Goal: Contribute content: Contribute content

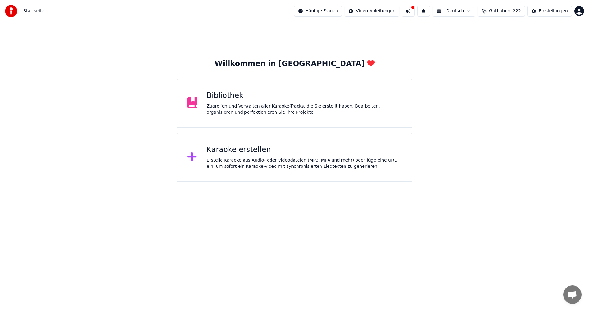
click at [205, 110] on div "Bibliothek Zugreifen und Verwalten aller Karaoke-Tracks, die Sie erstellt haben…" at bounding box center [295, 103] width 236 height 49
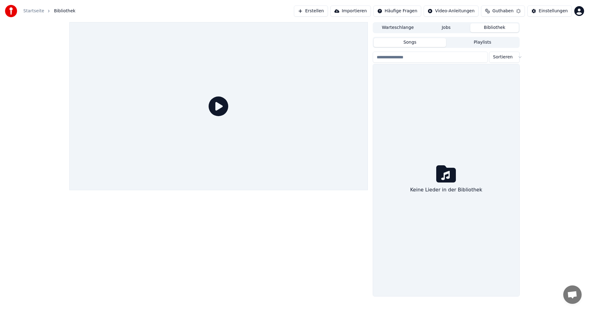
click at [205, 110] on div at bounding box center [218, 106] width 299 height 168
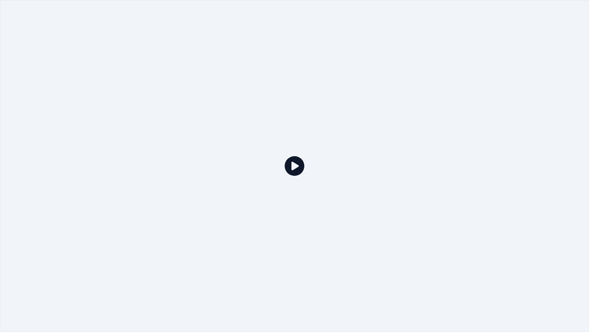
click at [292, 167] on icon at bounding box center [295, 166] width 20 height 20
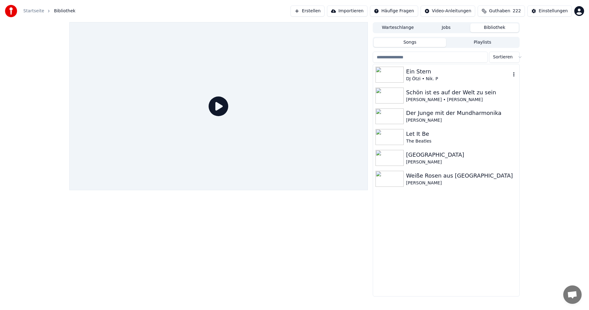
click at [397, 73] on img at bounding box center [390, 75] width 28 height 16
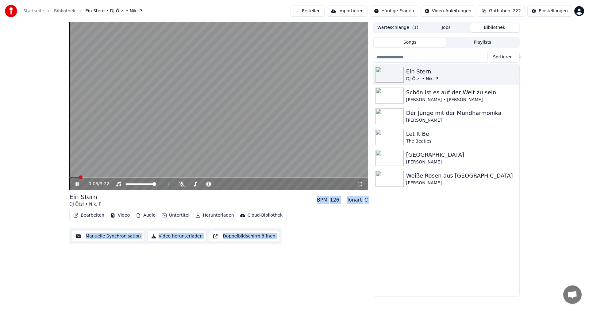
click at [339, 243] on div "Bearbeiten Video Audio Untertitel Herunterladen Cloud-Bibliothek Manuelle Synch…" at bounding box center [218, 227] width 299 height 34
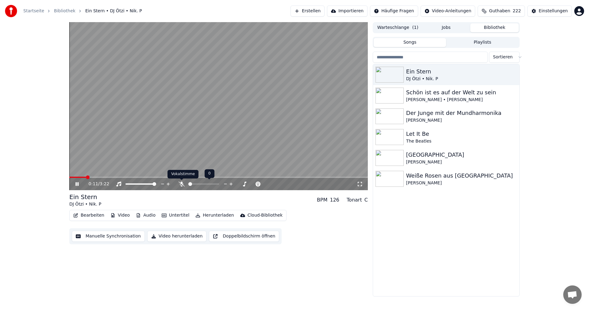
click at [182, 184] on icon at bounding box center [182, 183] width 6 height 5
click at [219, 184] on span at bounding box center [217, 184] width 4 height 4
click at [77, 184] on icon at bounding box center [81, 183] width 14 height 5
click at [322, 179] on span at bounding box center [320, 177] width 4 height 4
click at [78, 184] on icon at bounding box center [77, 184] width 4 height 4
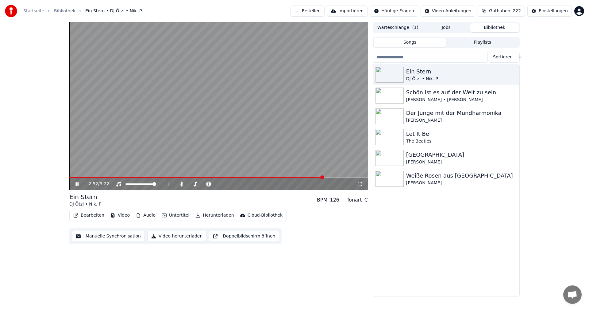
click at [78, 182] on icon at bounding box center [81, 183] width 14 height 5
click at [315, 178] on span at bounding box center [314, 177] width 4 height 4
click at [79, 183] on icon at bounding box center [81, 183] width 14 height 5
click at [77, 183] on icon at bounding box center [81, 183] width 14 height 5
click at [320, 177] on span at bounding box center [319, 177] width 4 height 4
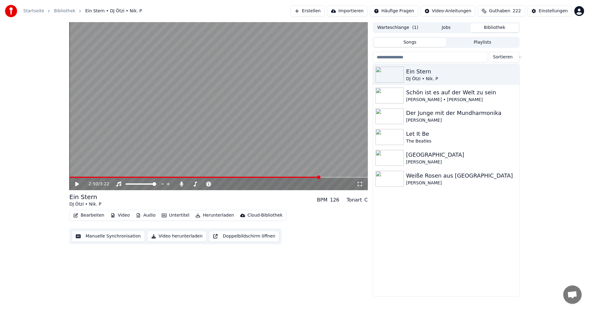
click at [316, 177] on span at bounding box center [194, 177] width 251 height 1
click at [97, 236] on button "Manuelle Synchronisation" at bounding box center [108, 236] width 73 height 11
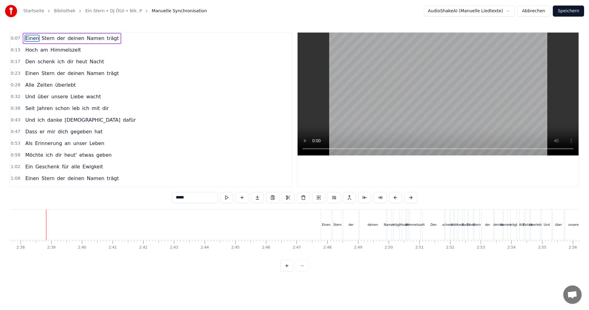
scroll to position [0, 4845]
click at [226, 198] on button at bounding box center [226, 197] width 13 height 11
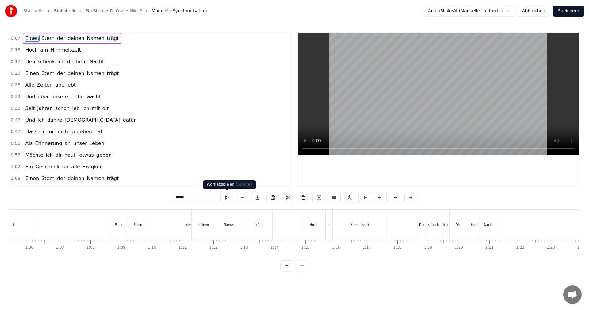
click at [226, 197] on button at bounding box center [226, 197] width 13 height 11
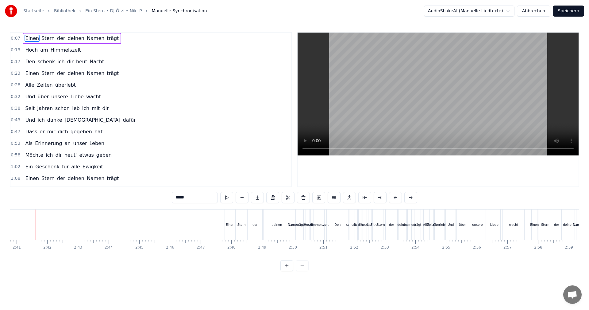
scroll to position [0, 4930]
click at [227, 196] on button at bounding box center [226, 197] width 13 height 11
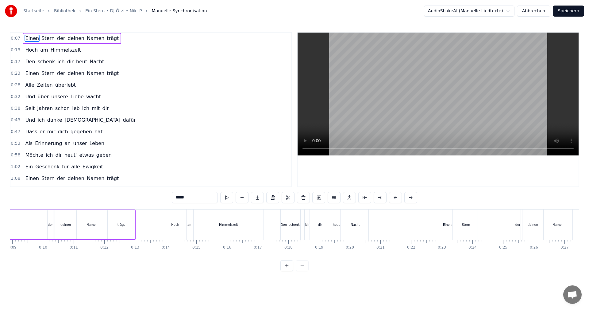
scroll to position [0, 220]
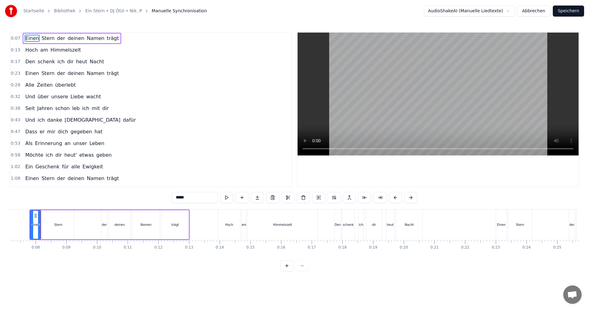
click at [514, 262] on div "0:07 Einen Stern der deinen Namen trägt 0:13 Hoch am Himmelszelt 0:17 Den schen…" at bounding box center [295, 151] width 570 height 239
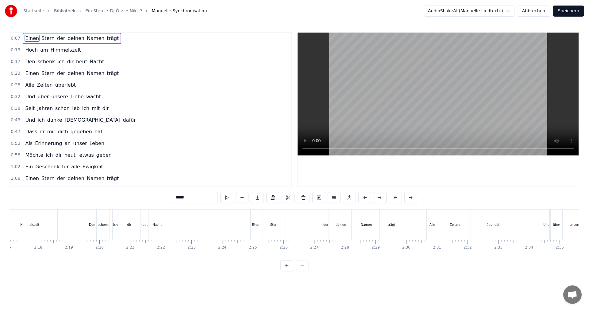
scroll to position [0, 4707]
click at [461, 227] on div "Einen" at bounding box center [459, 224] width 10 height 30
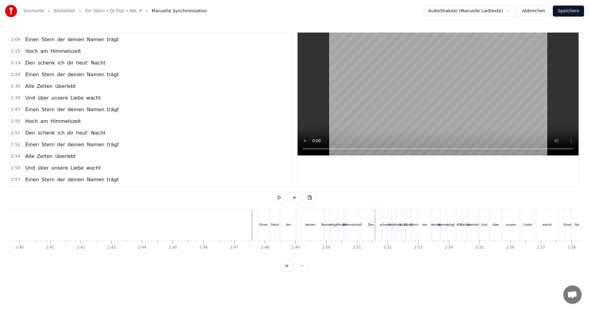
scroll to position [0, 4909]
click at [281, 196] on button at bounding box center [279, 197] width 13 height 11
click at [308, 227] on div "deinen" at bounding box center [303, 224] width 26 height 30
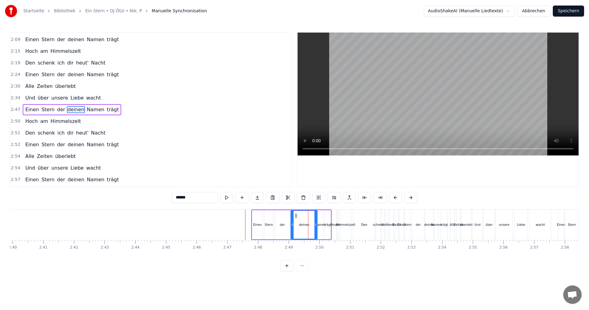
click at [321, 226] on div "Namen" at bounding box center [320, 224] width 11 height 5
drag, startPoint x: 321, startPoint y: 226, endPoint x: 326, endPoint y: 225, distance: 4.9
click at [326, 225] on icon at bounding box center [326, 224] width 2 height 5
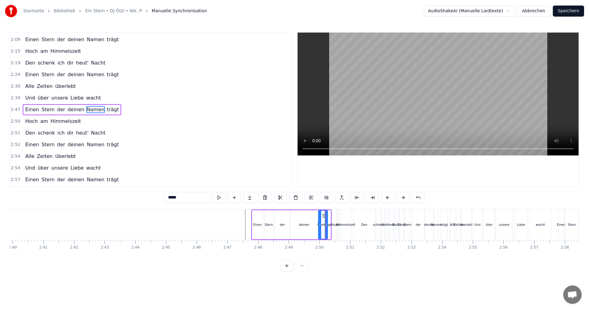
click at [266, 229] on div "Stern" at bounding box center [269, 224] width 9 height 29
type input "*****"
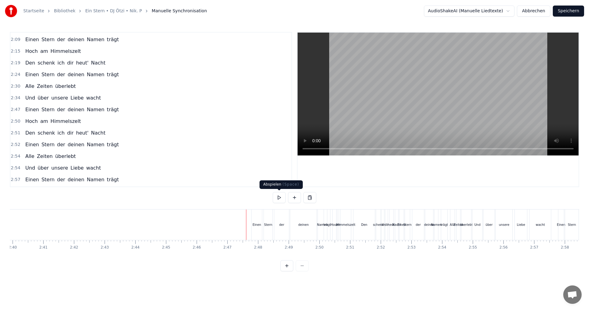
click at [276, 196] on button at bounding box center [279, 197] width 13 height 11
click at [277, 196] on button at bounding box center [279, 197] width 13 height 11
click at [279, 197] on button at bounding box center [279, 197] width 13 height 11
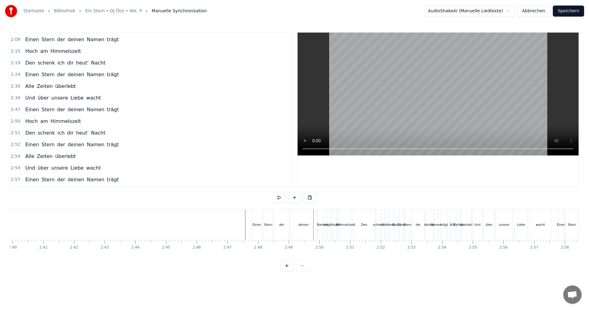
click at [283, 230] on div "der" at bounding box center [281, 224] width 15 height 30
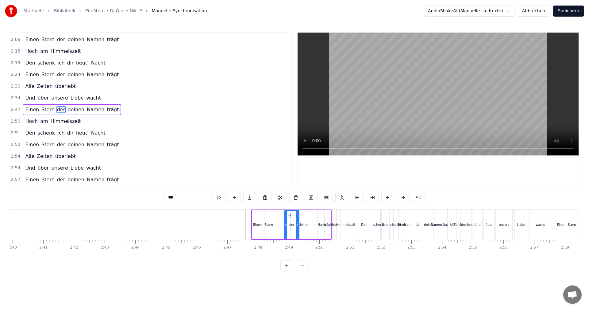
drag, startPoint x: 279, startPoint y: 216, endPoint x: 290, endPoint y: 216, distance: 10.4
click at [290, 216] on icon at bounding box center [289, 215] width 5 height 5
click at [310, 223] on div "deinen" at bounding box center [304, 224] width 26 height 29
drag, startPoint x: 297, startPoint y: 215, endPoint x: 306, endPoint y: 214, distance: 8.6
click at [306, 214] on icon at bounding box center [305, 215] width 5 height 5
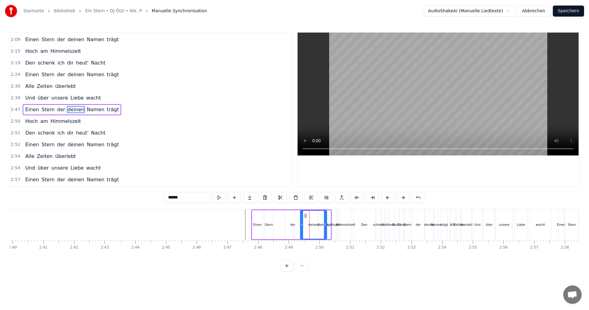
click at [329, 226] on div "trägt" at bounding box center [327, 224] width 7 height 5
type input "*****"
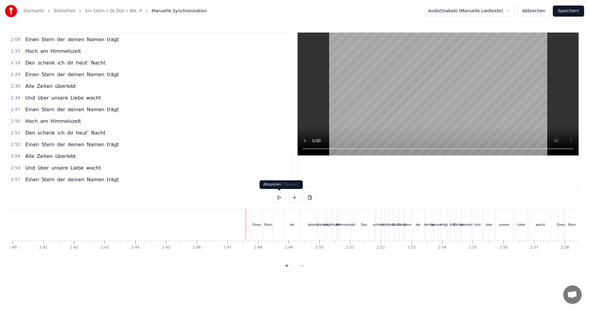
click at [278, 199] on button at bounding box center [279, 197] width 13 height 11
click at [294, 228] on div "der" at bounding box center [292, 224] width 15 height 30
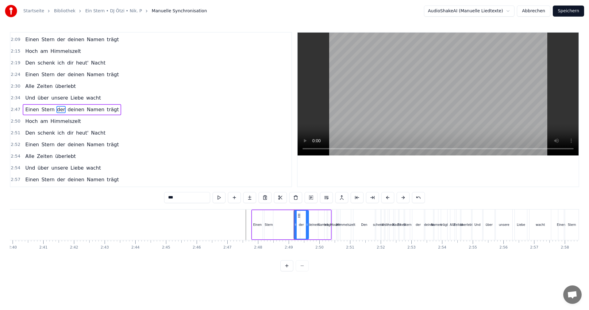
drag, startPoint x: 290, startPoint y: 216, endPoint x: 299, endPoint y: 217, distance: 8.6
click at [299, 217] on icon at bounding box center [299, 215] width 5 height 5
click at [312, 220] on div "deinen" at bounding box center [314, 224] width 26 height 29
drag, startPoint x: 304, startPoint y: 217, endPoint x: 313, endPoint y: 217, distance: 8.9
click at [313, 217] on icon at bounding box center [314, 215] width 5 height 5
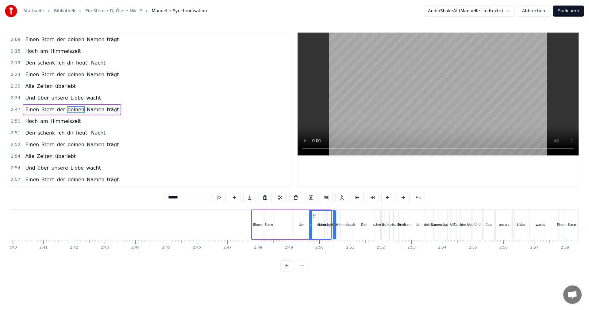
click at [333, 221] on div "Hoch" at bounding box center [334, 224] width 4 height 30
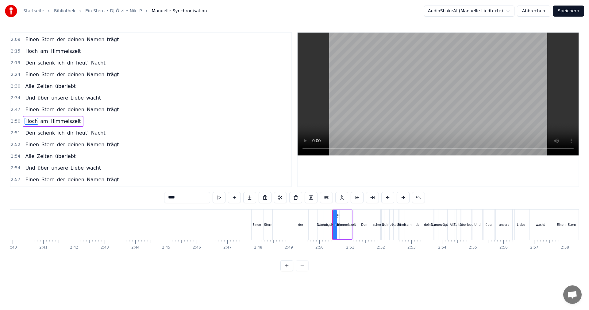
scroll to position [290, 0]
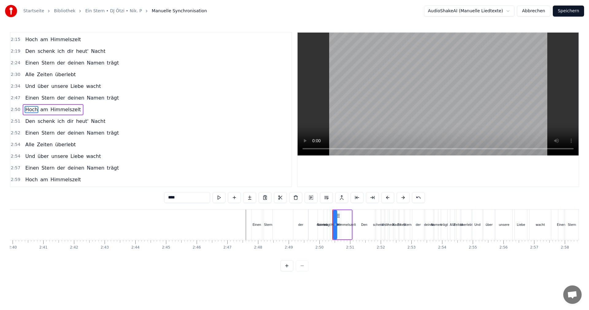
click at [330, 221] on div "trägt" at bounding box center [327, 224] width 6 height 30
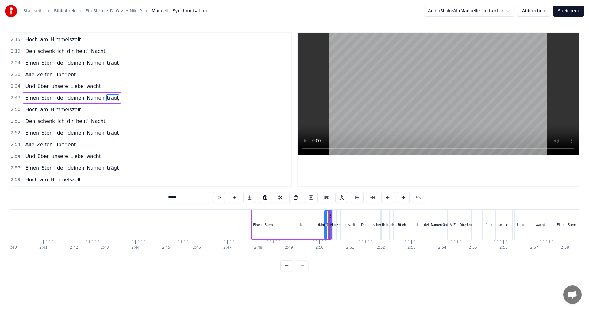
scroll to position [279, 0]
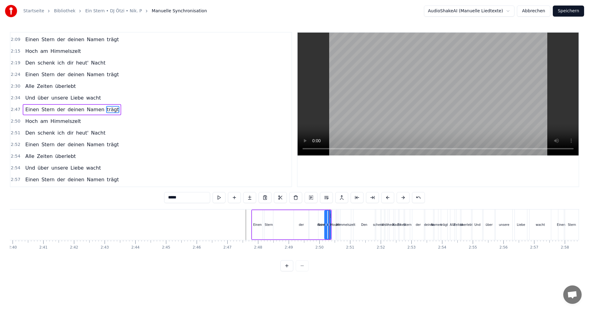
click at [323, 226] on div "Namen" at bounding box center [323, 224] width 11 height 5
type input "*****"
drag, startPoint x: 324, startPoint y: 215, endPoint x: 332, endPoint y: 215, distance: 8.0
click at [340, 224] on div "Hoch am Himmelszelt" at bounding box center [342, 224] width 20 height 30
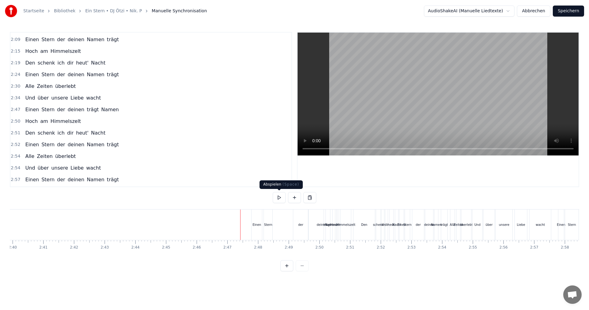
click at [281, 197] on button at bounding box center [279, 197] width 13 height 11
click at [281, 196] on button at bounding box center [279, 197] width 13 height 11
click at [301, 225] on div "der" at bounding box center [300, 224] width 5 height 5
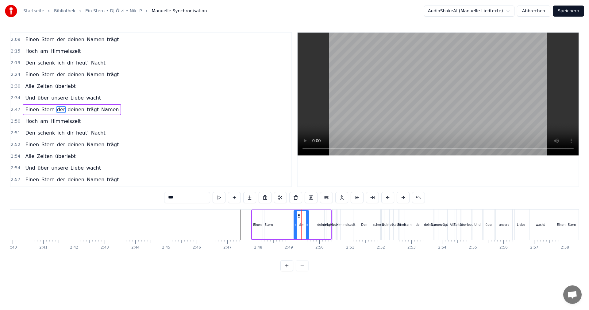
click at [286, 227] on div "Einen Stern der deinen trägt Namen" at bounding box center [291, 224] width 80 height 30
click at [274, 225] on div "Stern" at bounding box center [268, 224] width 9 height 29
drag, startPoint x: 273, startPoint y: 224, endPoint x: 276, endPoint y: 224, distance: 3.7
click at [276, 224] on icon at bounding box center [275, 224] width 2 height 5
click at [298, 224] on div "der" at bounding box center [301, 224] width 15 height 29
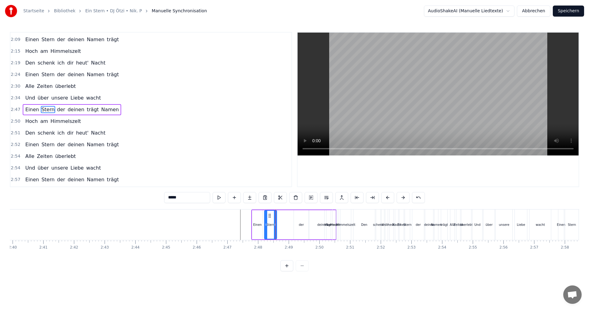
type input "***"
drag, startPoint x: 301, startPoint y: 216, endPoint x: 307, endPoint y: 218, distance: 6.6
click at [307, 218] on div "der" at bounding box center [310, 225] width 14 height 28
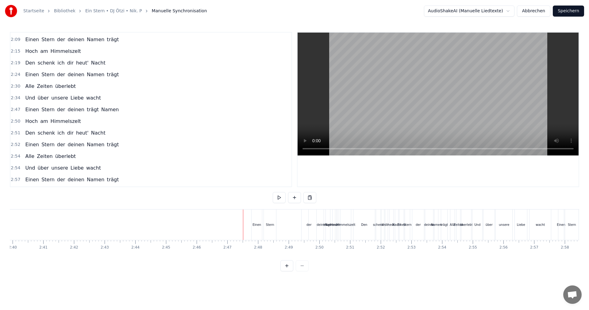
click at [221, 198] on div "0:07 Einen Stern der deinen Namen trägt 0:13 Hoch am Himmelszelt 0:17 Den schen…" at bounding box center [295, 151] width 570 height 239
click at [280, 199] on button at bounding box center [279, 197] width 13 height 11
click at [308, 226] on div "der" at bounding box center [309, 224] width 5 height 5
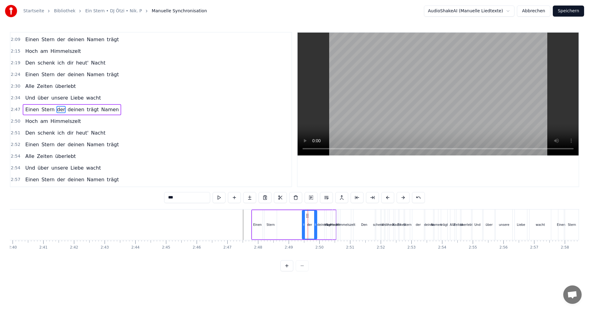
drag, startPoint x: 308, startPoint y: 224, endPoint x: 311, endPoint y: 224, distance: 3.7
click at [311, 224] on div "der" at bounding box center [309, 224] width 5 height 5
drag, startPoint x: 308, startPoint y: 216, endPoint x: 299, endPoint y: 219, distance: 8.9
click at [313, 217] on icon at bounding box center [313, 215] width 5 height 5
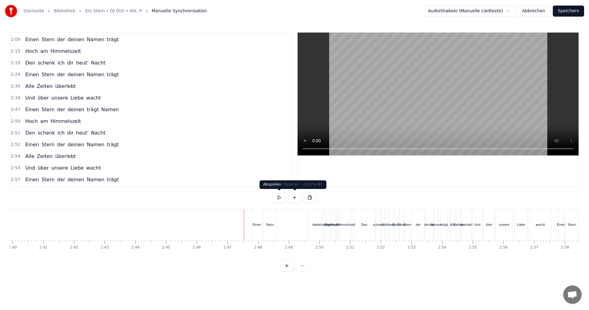
click at [283, 196] on button at bounding box center [279, 197] width 13 height 11
click at [315, 223] on div "deinen" at bounding box center [322, 224] width 26 height 30
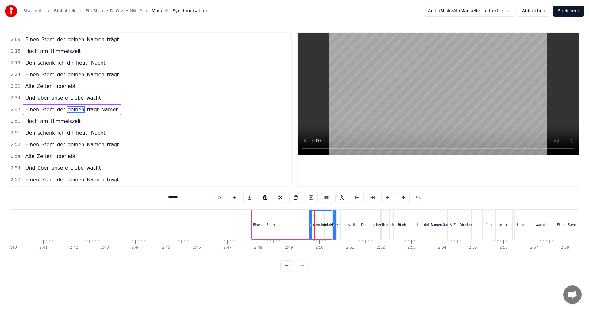
click at [314, 225] on div "deinen" at bounding box center [323, 225] width 26 height 28
click at [320, 225] on div "deinen" at bounding box center [322, 224] width 10 height 5
click at [220, 196] on button at bounding box center [219, 197] width 13 height 11
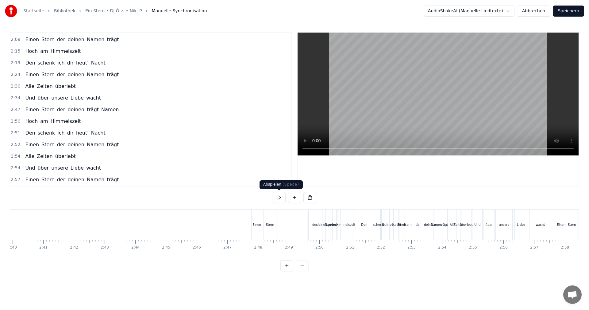
click at [281, 198] on button at bounding box center [279, 197] width 13 height 11
click at [279, 197] on button at bounding box center [279, 197] width 13 height 11
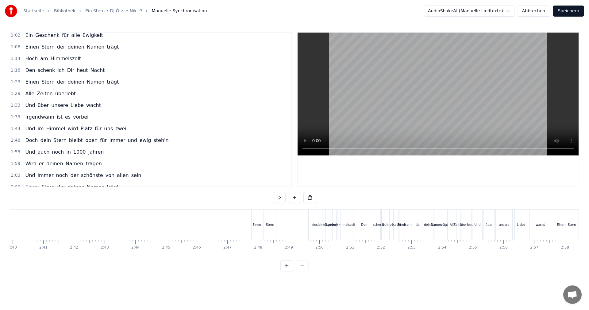
scroll to position [336, 0]
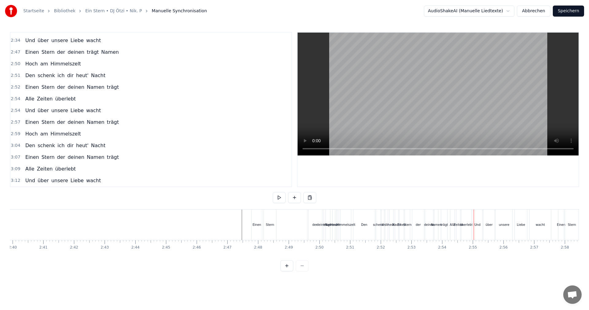
click at [278, 196] on button at bounding box center [279, 197] width 13 height 11
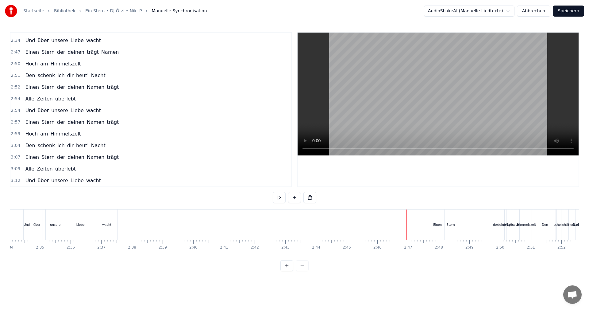
click at [538, 11] on button "Abbrechen" at bounding box center [533, 11] width 33 height 11
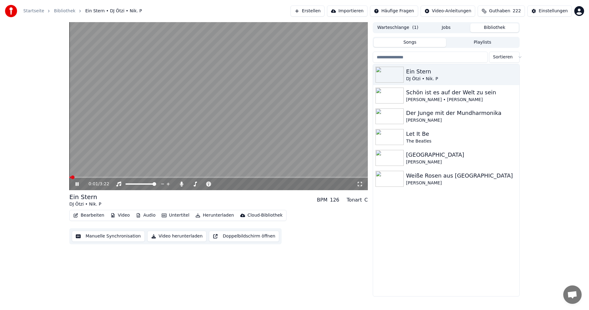
click at [78, 185] on icon at bounding box center [77, 184] width 3 height 4
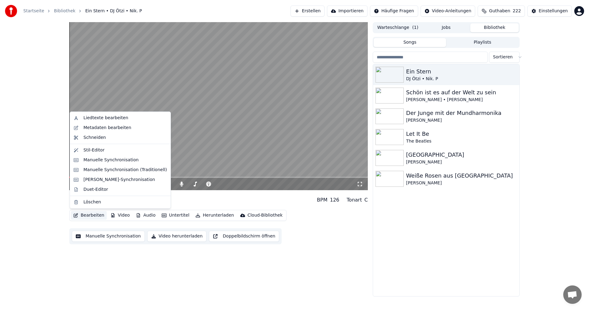
click at [87, 215] on button "Bearbeiten" at bounding box center [89, 215] width 36 height 9
click at [98, 117] on div "Liedtexte bearbeiten" at bounding box center [105, 118] width 45 height 6
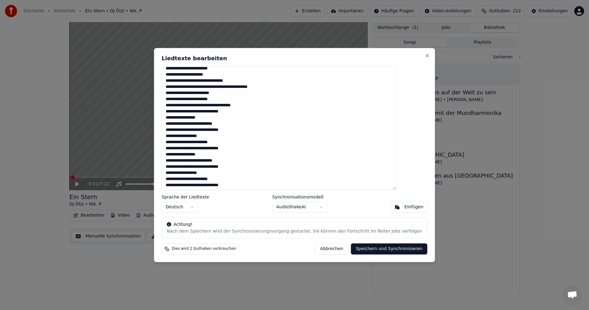
scroll to position [139, 0]
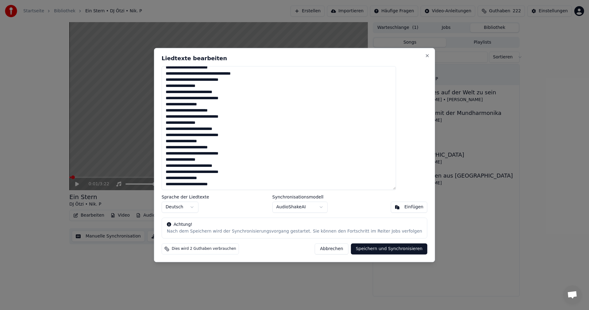
drag, startPoint x: 240, startPoint y: 185, endPoint x: 180, endPoint y: 119, distance: 89.5
click at [180, 119] on textarea at bounding box center [279, 128] width 235 height 124
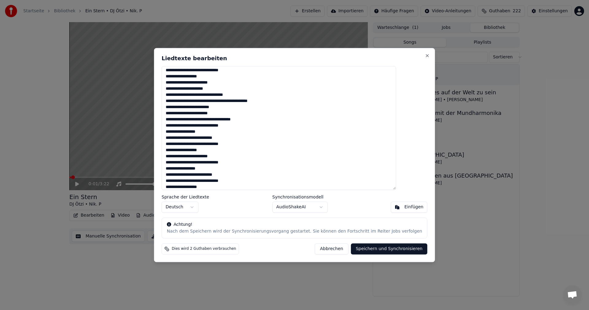
scroll to position [92, 0]
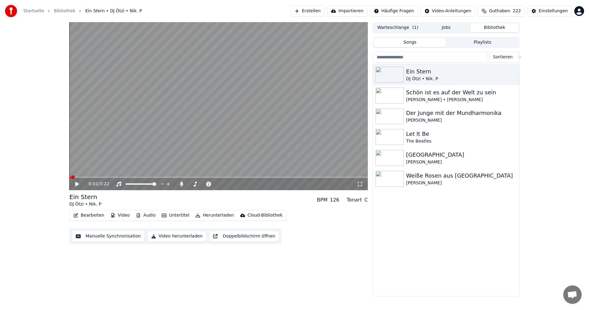
click at [83, 214] on button "Bearbeiten" at bounding box center [89, 215] width 36 height 9
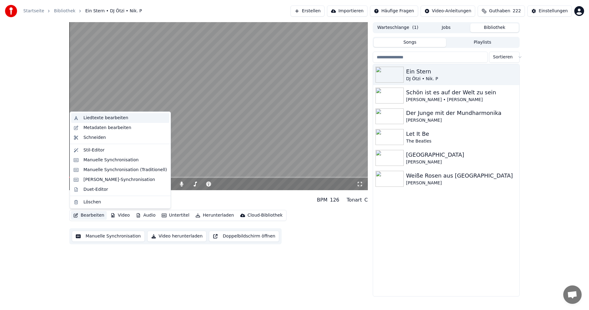
click at [95, 119] on div "Liedtexte bearbeiten" at bounding box center [105, 118] width 45 height 6
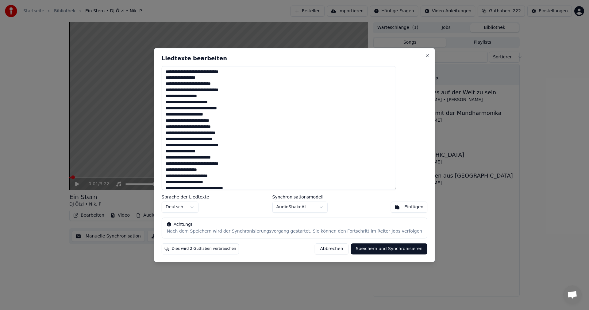
drag, startPoint x: 181, startPoint y: 70, endPoint x: 284, endPoint y: 175, distance: 147.0
click at [284, 175] on textarea at bounding box center [279, 128] width 235 height 124
drag, startPoint x: 239, startPoint y: 156, endPoint x: 153, endPoint y: 44, distance: 140.8
click at [153, 44] on body "Startseite Bibliothek Ein Stern • DJ Ötzi • Nik. P Erstellen Importieren Häufig…" at bounding box center [294, 155] width 589 height 310
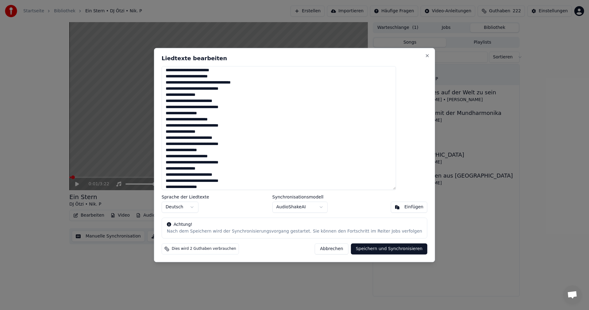
scroll to position [139, 0]
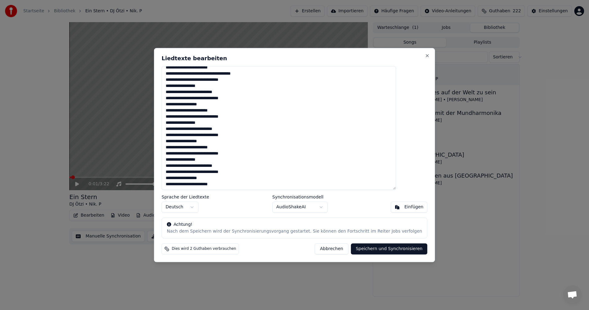
click at [246, 111] on textarea at bounding box center [279, 128] width 235 height 124
drag, startPoint x: 238, startPoint y: 186, endPoint x: 170, endPoint y: 118, distance: 95.7
click at [170, 118] on div "Liedtexte bearbeiten Sprache der Liedtexte Deutsch Synchronisationsmodell Audio…" at bounding box center [294, 155] width 281 height 214
click at [238, 147] on textarea at bounding box center [279, 128] width 235 height 124
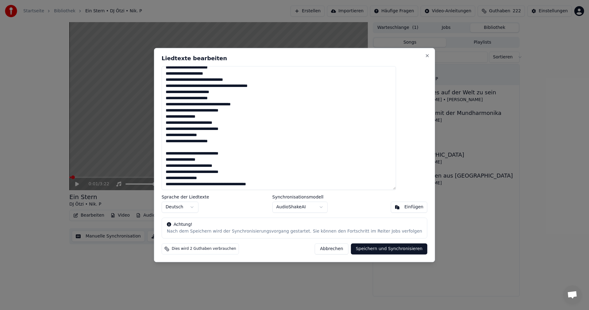
scroll to position [108, 0]
click at [248, 143] on textarea at bounding box center [279, 128] width 235 height 124
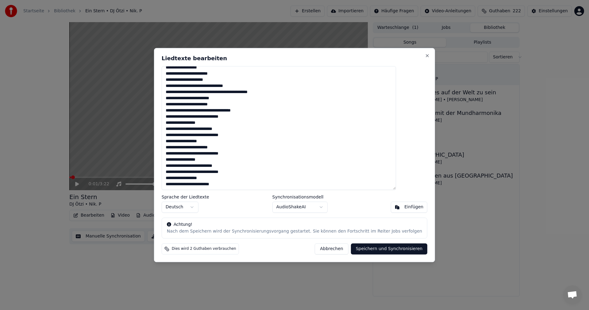
scroll to position [102, 0]
type textarea "**********"
click at [370, 246] on button "Speichern und Synchronisieren" at bounding box center [389, 248] width 77 height 11
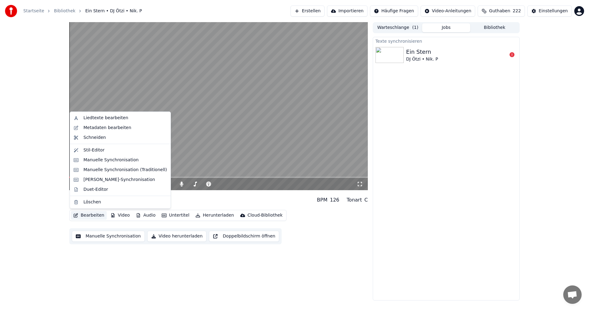
click at [82, 214] on button "Bearbeiten" at bounding box center [89, 215] width 36 height 9
click at [101, 119] on div "Liedtexte bearbeiten" at bounding box center [105, 118] width 45 height 6
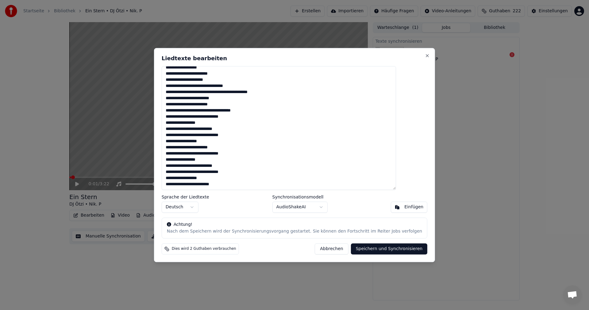
click at [319, 250] on button "Abbrechen" at bounding box center [331, 248] width 33 height 11
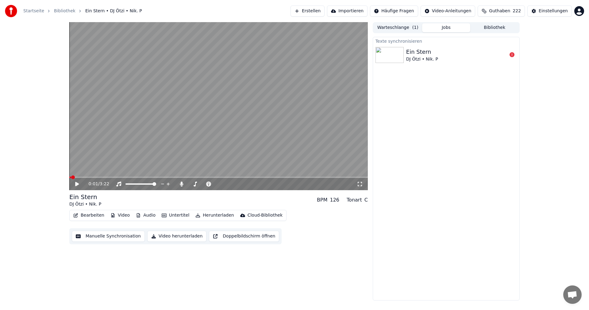
click at [110, 235] on button "Manuelle Synchronisation" at bounding box center [108, 236] width 73 height 11
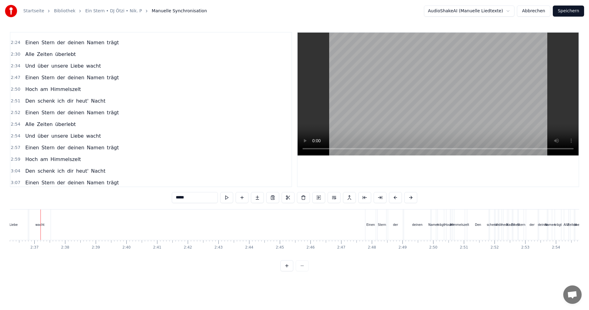
scroll to position [336, 0]
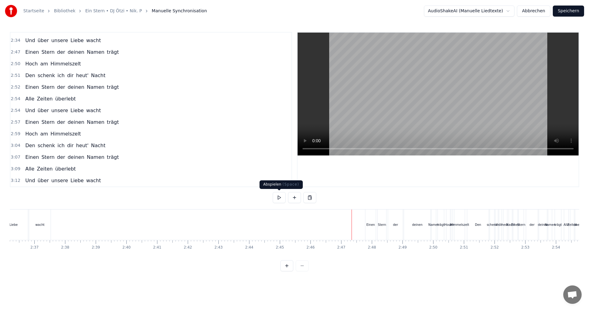
click at [280, 194] on button at bounding box center [279, 197] width 13 height 11
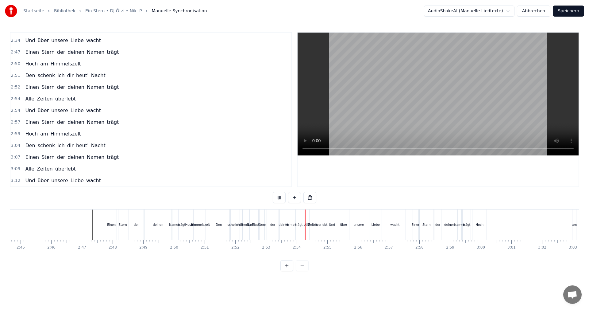
click at [278, 197] on button at bounding box center [279, 197] width 13 height 11
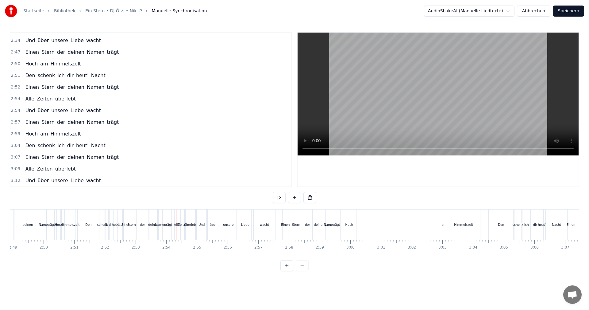
scroll to position [0, 5309]
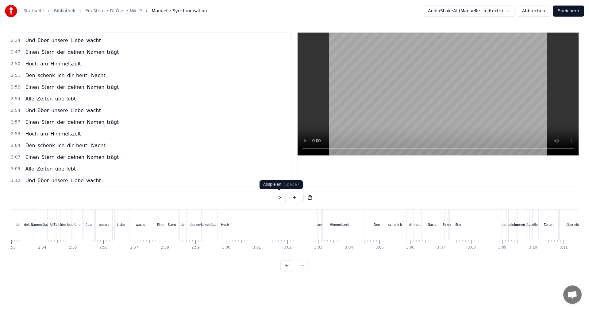
click at [539, 10] on button "Abbrechen" at bounding box center [533, 11] width 33 height 11
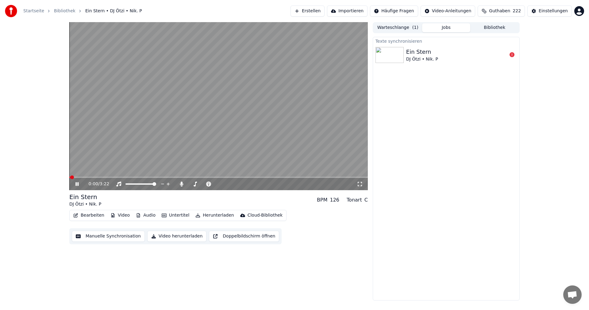
click at [90, 215] on button "Bearbeiten" at bounding box center [89, 215] width 36 height 9
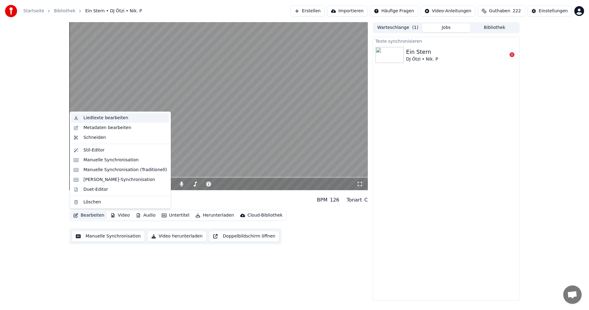
click at [101, 119] on div "Liedtexte bearbeiten" at bounding box center [105, 118] width 45 height 6
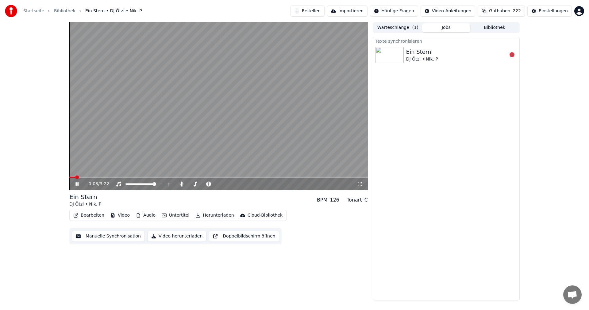
click at [75, 182] on icon at bounding box center [81, 183] width 14 height 5
click at [83, 214] on button "Bearbeiten" at bounding box center [89, 215] width 36 height 9
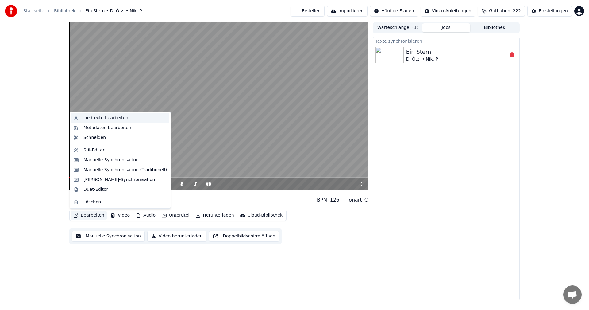
click at [96, 119] on div "Liedtexte bearbeiten" at bounding box center [105, 118] width 45 height 6
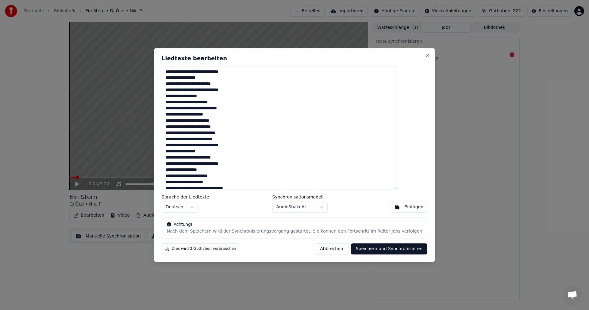
click at [368, 250] on button "Speichern und Synchronisieren" at bounding box center [389, 248] width 77 height 11
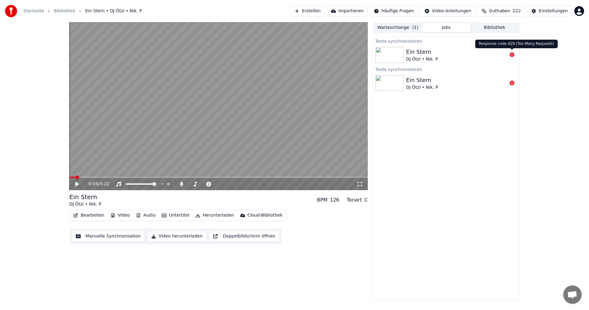
click at [513, 56] on icon at bounding box center [512, 54] width 5 height 5
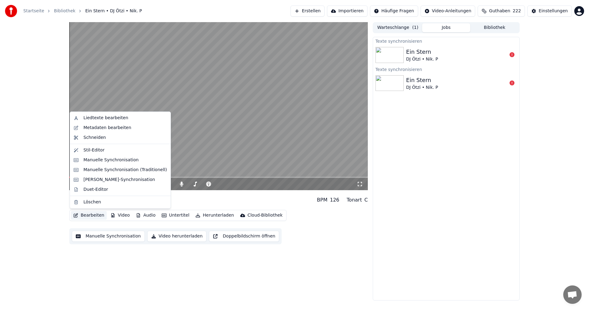
click at [83, 215] on button "Bearbeiten" at bounding box center [89, 215] width 36 height 9
click at [96, 118] on div "Liedtexte bearbeiten" at bounding box center [105, 118] width 45 height 6
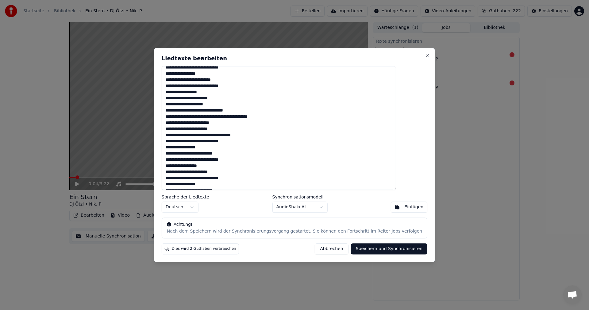
scroll to position [102, 0]
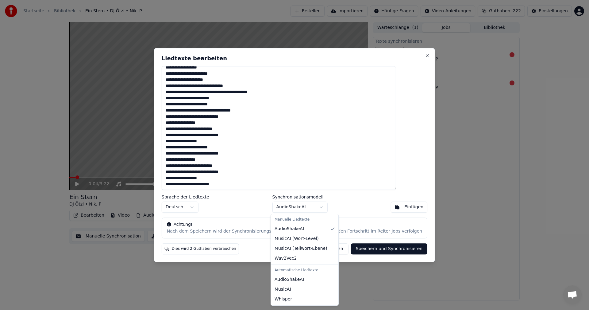
click at [318, 208] on body "Startseite Bibliothek Ein Stern • DJ Ötzi • Nik. P Erstellen Importieren Häufig…" at bounding box center [294, 155] width 589 height 310
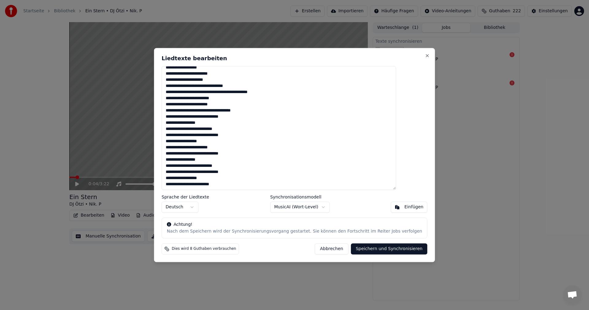
click at [320, 208] on body "Startseite Bibliothek Ein Stern • DJ Ötzi • Nik. P Erstellen Importieren Häufig…" at bounding box center [294, 155] width 589 height 310
click at [321, 206] on body "Startseite Bibliothek Ein Stern • DJ Ötzi • Nik. P Erstellen Importieren Häufig…" at bounding box center [294, 155] width 589 height 310
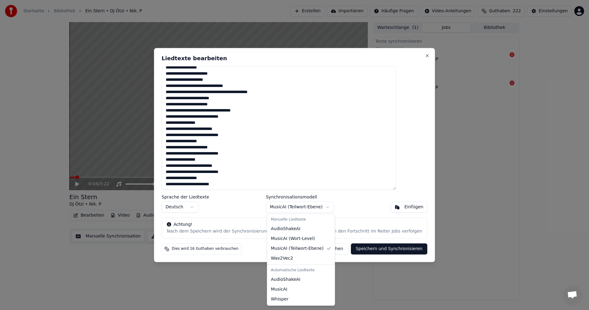
click at [270, 127] on body "Startseite Bibliothek Ein Stern • DJ Ötzi • Nik. P Erstellen Importieren Häufig…" at bounding box center [294, 155] width 589 height 310
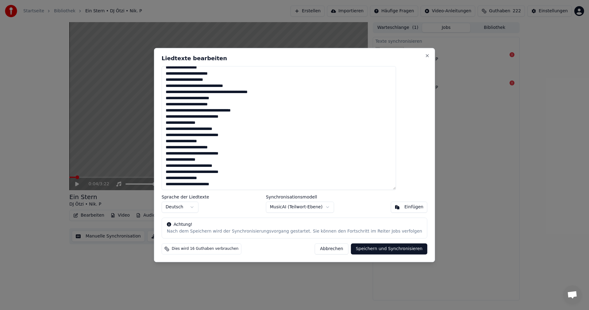
scroll to position [0, 0]
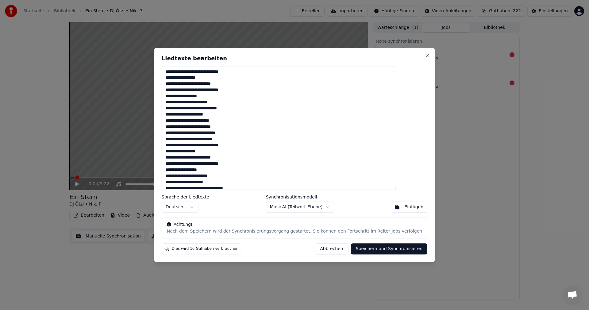
click at [316, 252] on button "Abbrechen" at bounding box center [331, 248] width 33 height 11
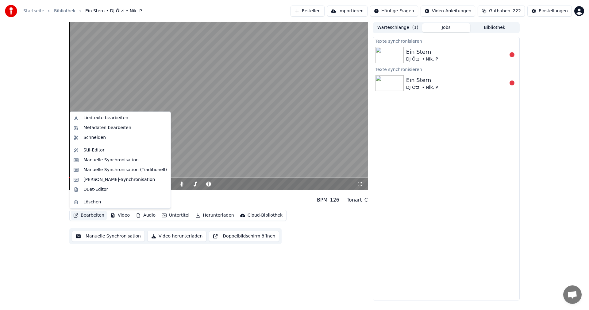
click at [85, 214] on button "Bearbeiten" at bounding box center [89, 215] width 36 height 9
click at [102, 118] on div "Liedtexte bearbeiten" at bounding box center [105, 118] width 45 height 6
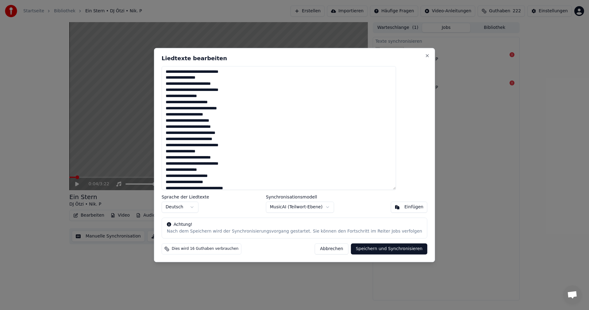
click at [318, 249] on button "Abbrechen" at bounding box center [331, 248] width 33 height 11
